Goal: Check status

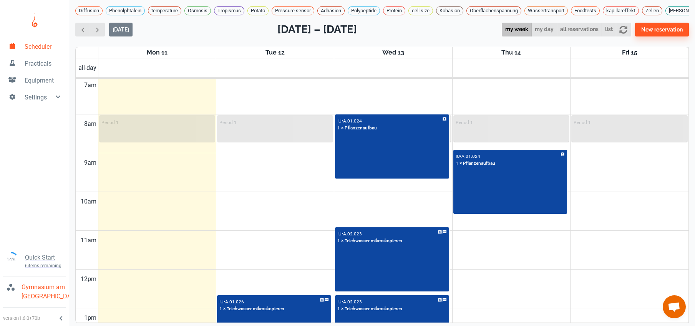
scroll to position [276, 0]
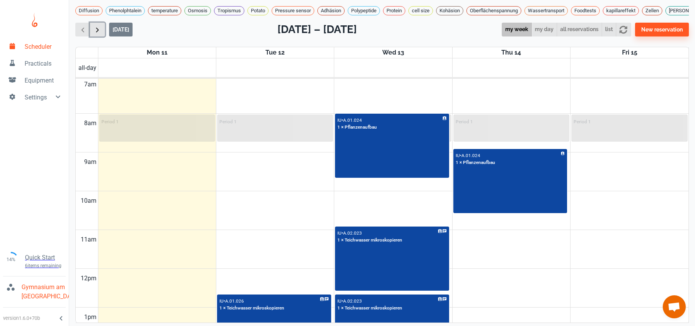
click at [96, 31] on span "button" at bounding box center [97, 30] width 8 height 8
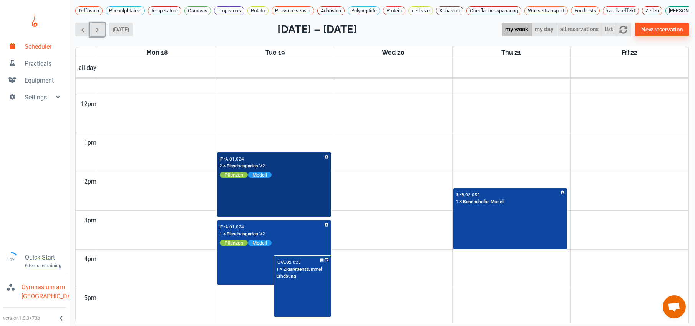
scroll to position [446, 0]
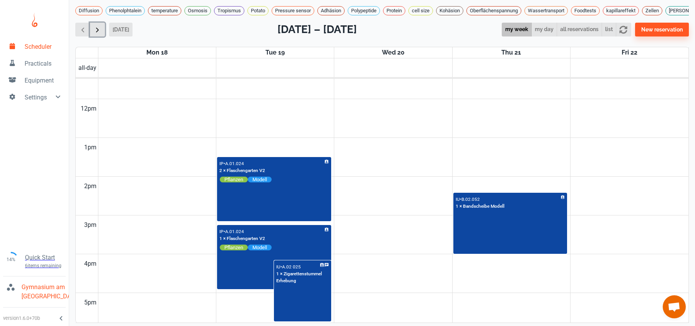
click at [94, 26] on span "button" at bounding box center [97, 30] width 8 height 8
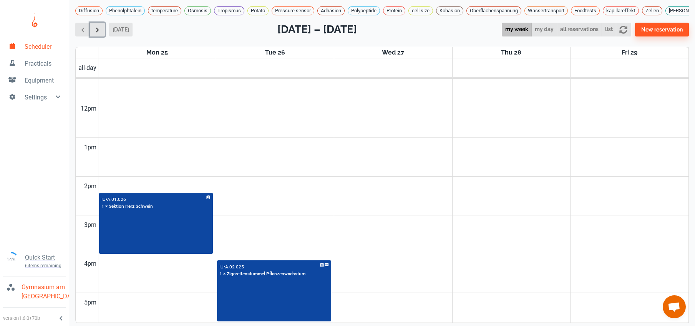
scroll to position [311, 0]
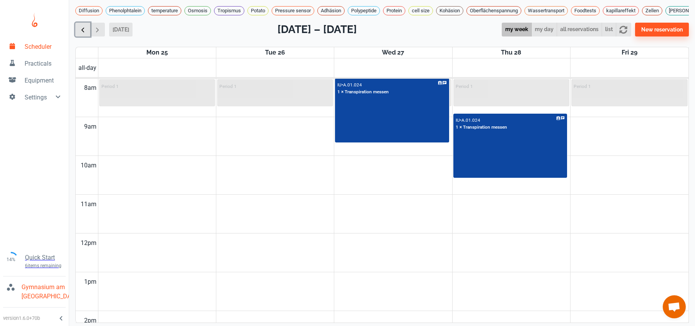
click at [83, 30] on span "button" at bounding box center [83, 30] width 8 height 8
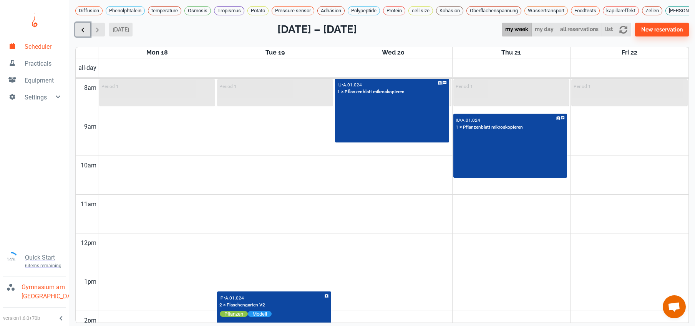
click at [82, 30] on span "button" at bounding box center [83, 30] width 8 height 8
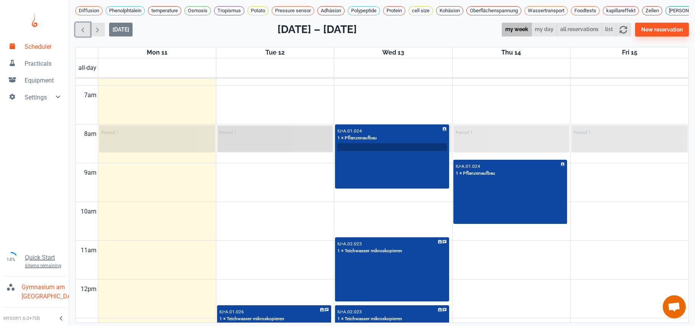
scroll to position [269, 0]
